Goal: Transaction & Acquisition: Purchase product/service

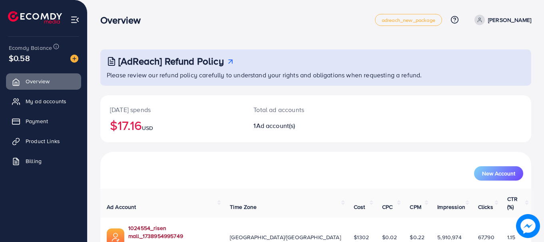
click at [145, 224] on link "1024554_risen mall_1738954995749" at bounding box center [172, 232] width 89 height 16
click at [38, 125] on span "Payment" at bounding box center [39, 121] width 22 height 8
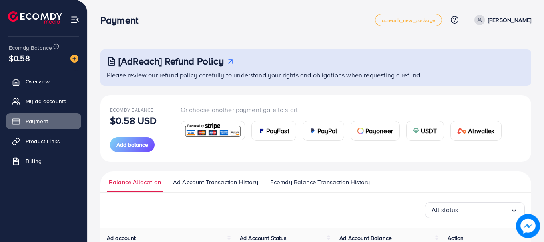
click at [414, 133] on img at bounding box center [416, 131] width 6 height 6
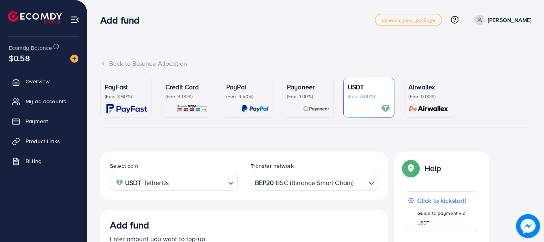
scroll to position [149, 0]
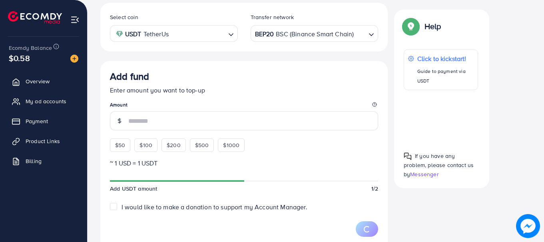
click at [345, 35] on div "BEP20 BSC (Binance Smart Chain)" at bounding box center [309, 33] width 113 height 14
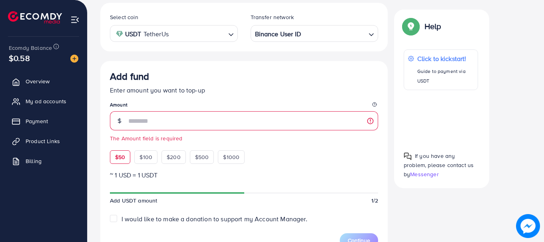
click at [121, 159] on span "$50" at bounding box center [120, 157] width 10 height 8
type input "**"
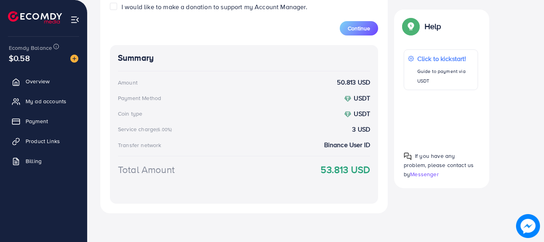
scroll to position [361, 0]
click at [358, 30] on span "Continue" at bounding box center [358, 28] width 22 height 8
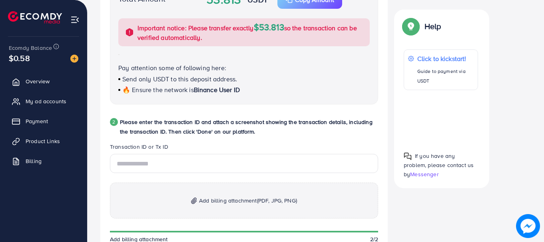
scroll to position [356, 0]
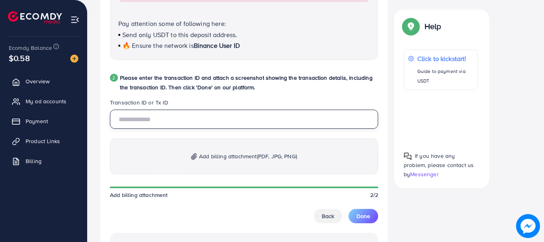
click at [148, 112] on input "text" at bounding box center [244, 119] width 268 height 19
paste input "**********"
type input "**********"
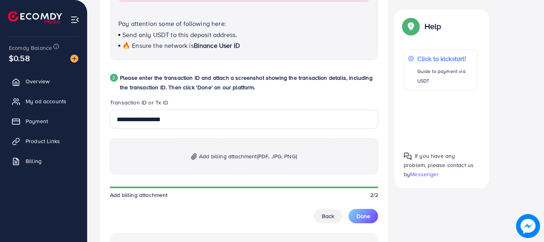
click at [217, 155] on span "Add billing attachment (PDF, JPG, PNG)" at bounding box center [248, 157] width 98 height 10
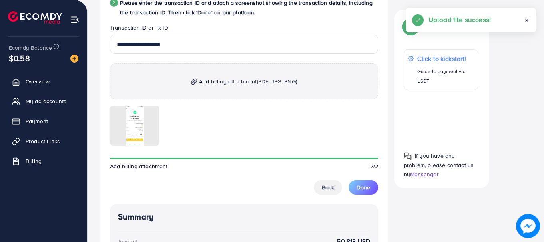
scroll to position [433, 0]
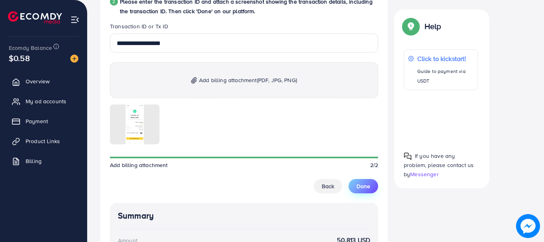
click at [364, 185] on span "Done" at bounding box center [363, 187] width 14 height 8
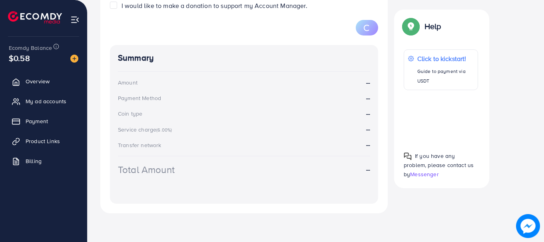
scroll to position [149, 0]
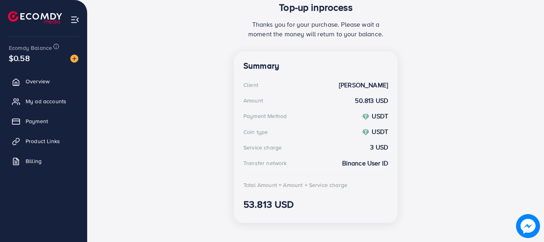
scroll to position [183, 0]
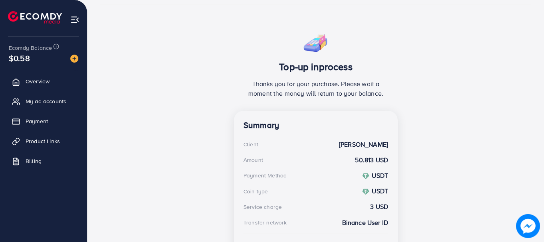
scroll to position [125, 0]
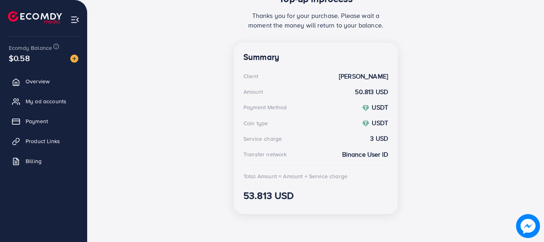
scroll to position [193, 0]
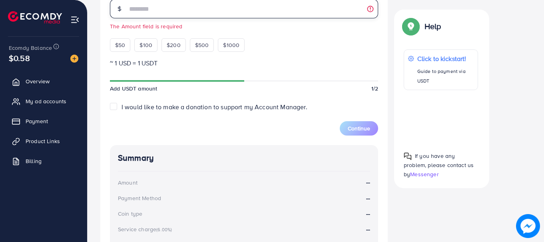
scroll to position [361, 0]
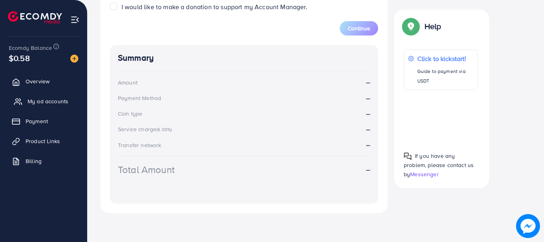
click at [52, 100] on span "My ad accounts" at bounding box center [48, 101] width 41 height 8
